Goal: Use online tool/utility: Utilize a website feature to perform a specific function

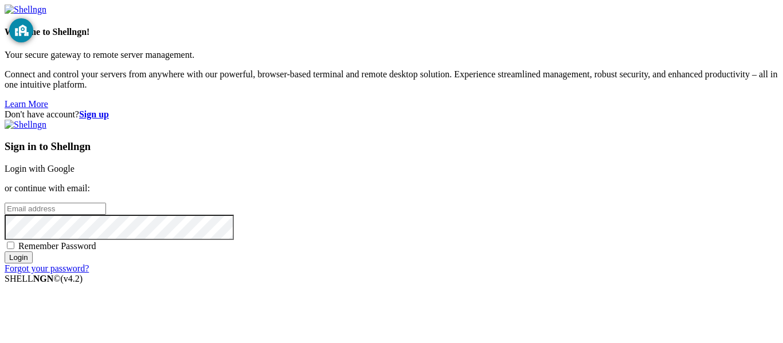
click at [75, 164] on link "Login with Google" at bounding box center [40, 169] width 70 height 10
click at [400, 308] on div "Loading..." at bounding box center [392, 343] width 774 height 70
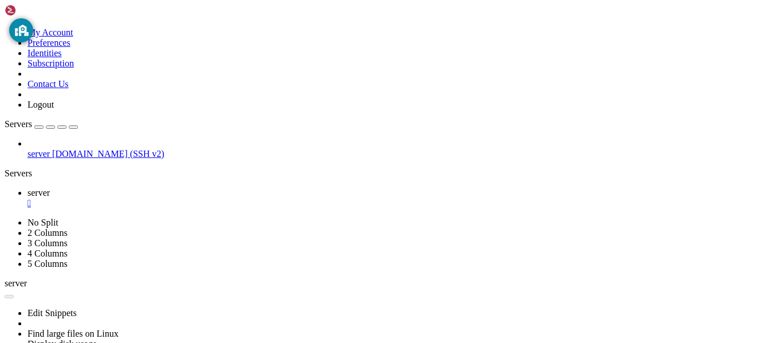
click at [5, 159] on div "server [DOMAIN_NAME] (SSH v2)" at bounding box center [392, 149] width 774 height 21
drag, startPoint x: 22, startPoint y: 489, endPoint x: 50, endPoint y: 491, distance: 28.1
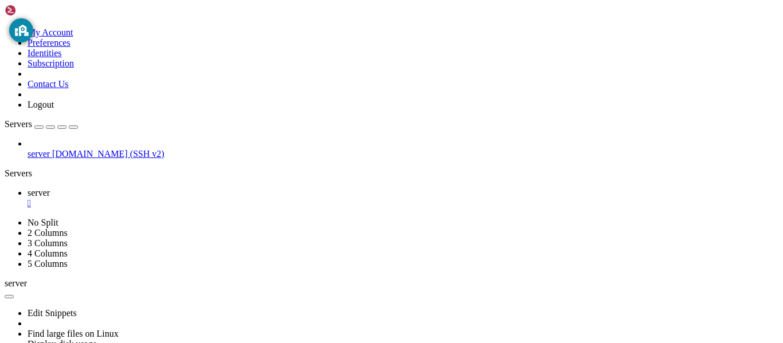
copy x-row "enp3s0"
click at [5, 159] on div "server [DOMAIN_NAME] (SSH v2)" at bounding box center [392, 149] width 774 height 21
click at [37, 159] on div "server [DOMAIN_NAME] (SSH v2)" at bounding box center [392, 149] width 774 height 21
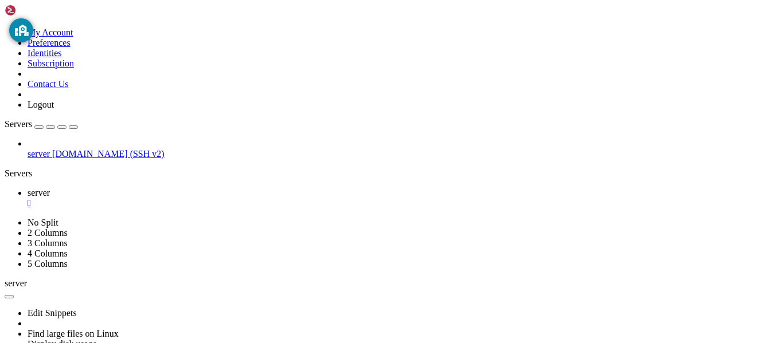
drag, startPoint x: 105, startPoint y: 473, endPoint x: 11, endPoint y: 416, distance: 110.9
drag, startPoint x: 87, startPoint y: 460, endPoint x: 10, endPoint y: 413, distance: 90.5
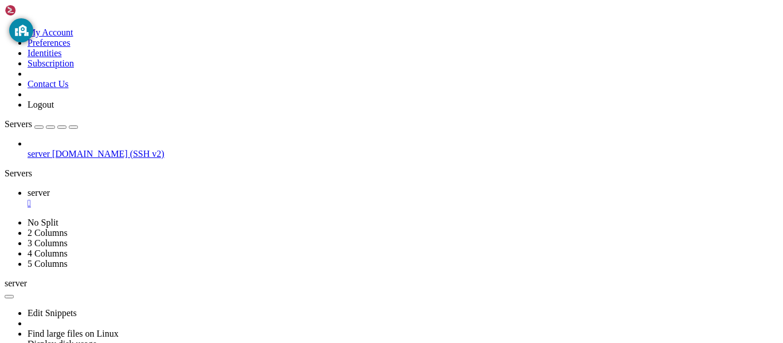
copy div "network : ethernets : enp3s0 : addresses : - [URL] version : 2"
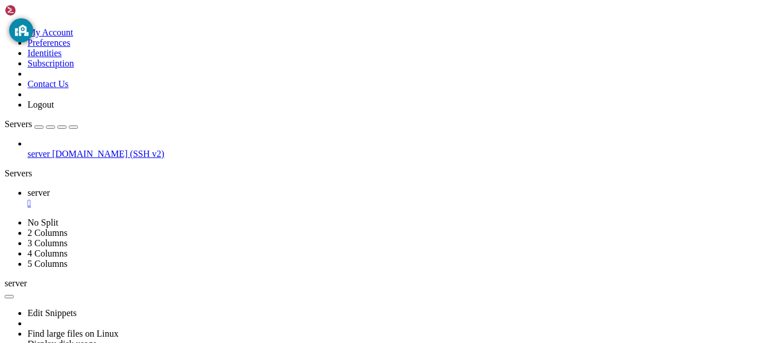
click at [61, 159] on div "server [DOMAIN_NAME] (SSH v2)" at bounding box center [392, 149] width 774 height 21
click at [77, 159] on div "server [DOMAIN_NAME] (SSH v2)" at bounding box center [392, 149] width 774 height 21
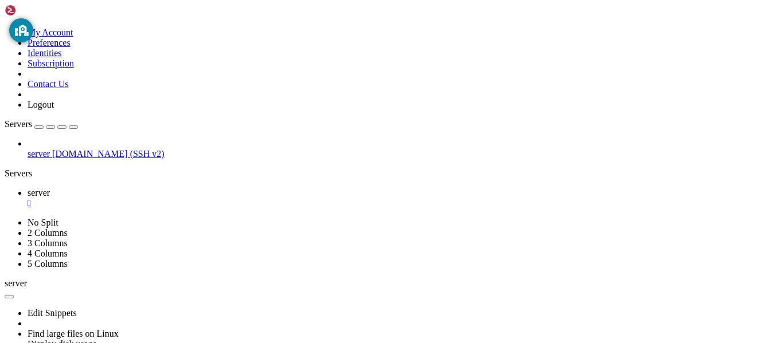
scroll to position [2095, 0]
click at [57, 159] on div "server [DOMAIN_NAME] (SSH v2)" at bounding box center [392, 149] width 774 height 21
drag, startPoint x: 107, startPoint y: 480, endPoint x: 470, endPoint y: 605, distance: 383.7
